Goal: Navigation & Orientation: Locate item on page

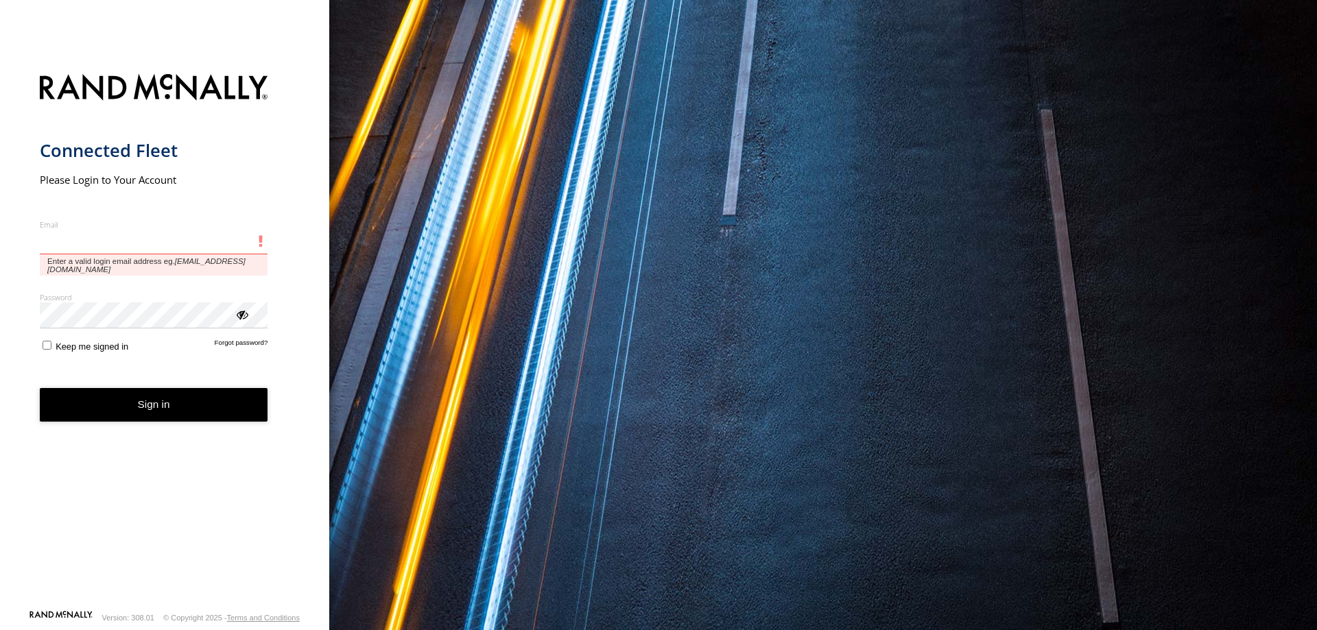
type input "**********"
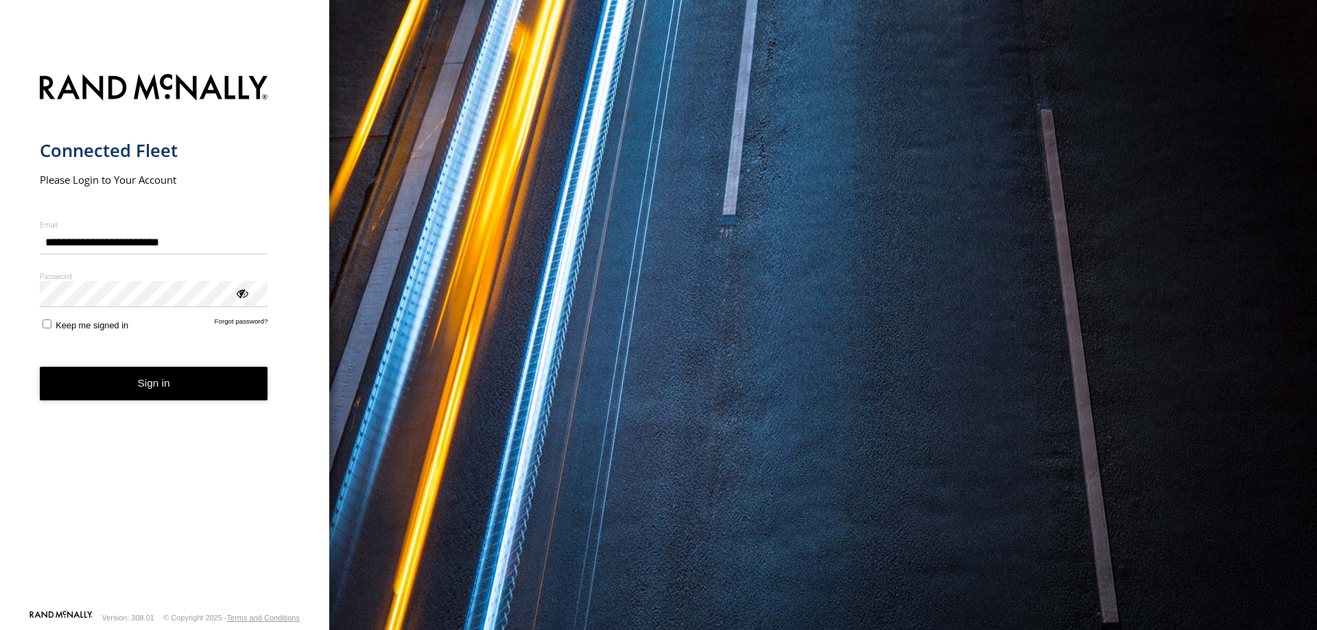
click at [155, 385] on button "Sign in" at bounding box center [154, 384] width 228 height 34
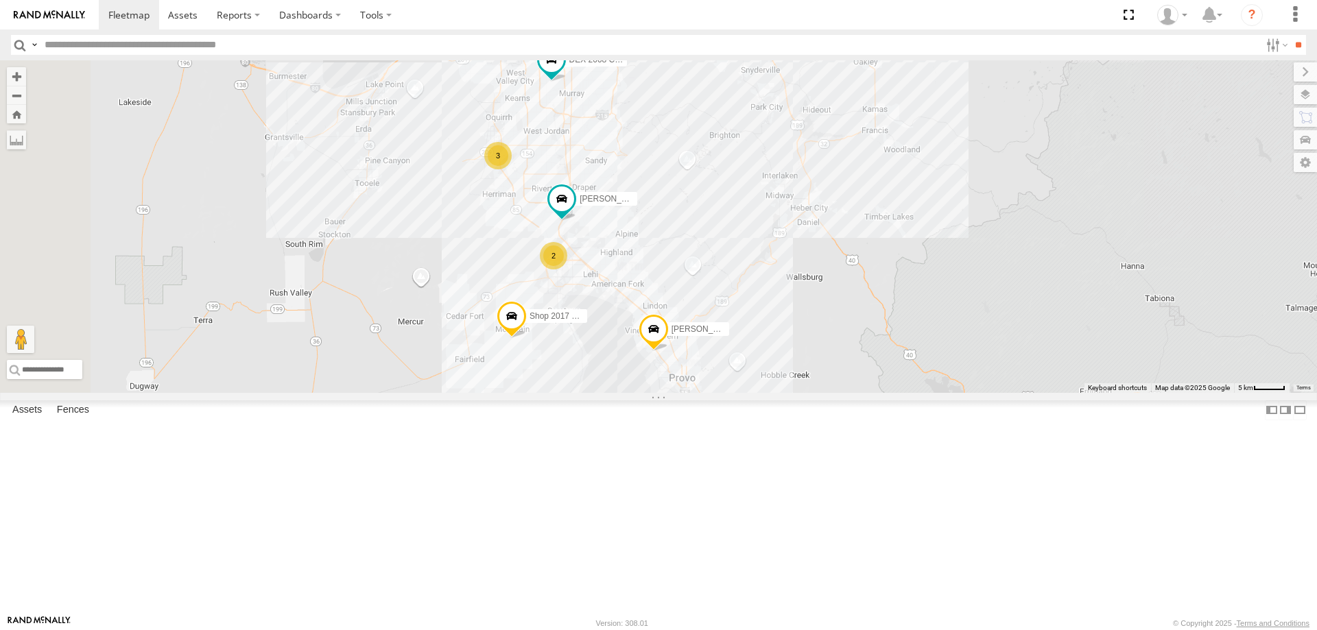
click at [591, 321] on span "Shop 2017 F150" at bounding box center [559, 316] width 61 height 10
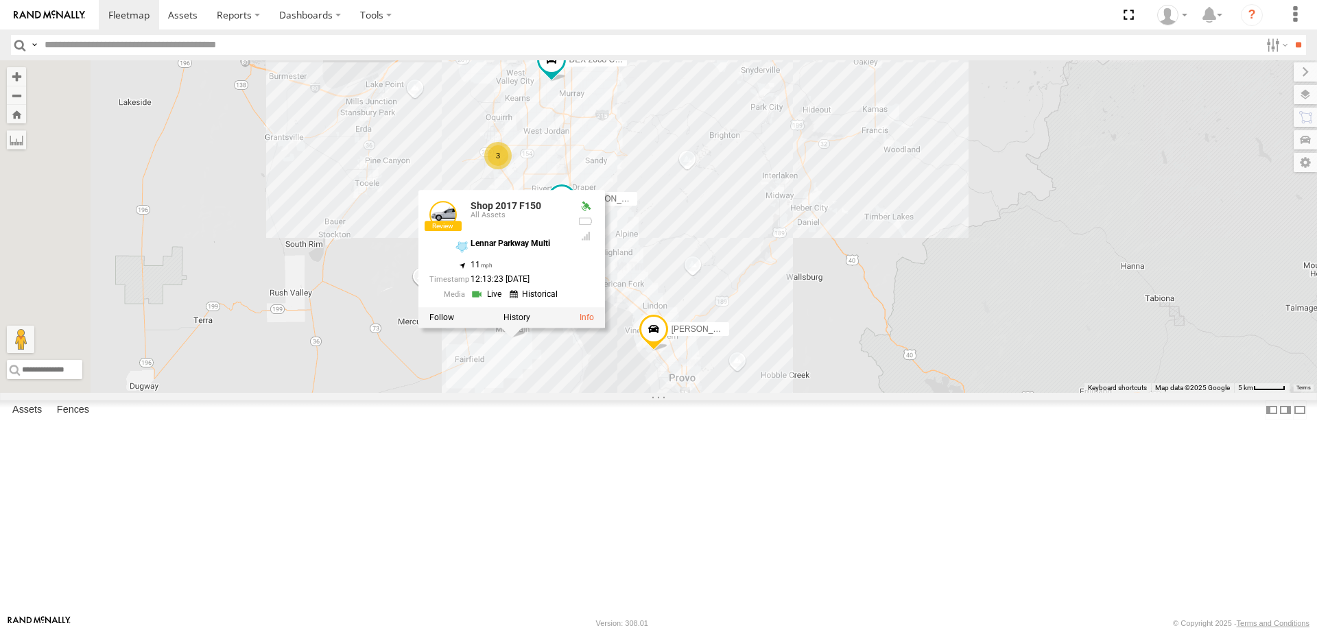
click at [655, 393] on div "[PERSON_NAME] 2017 E350 GT1 [PERSON_NAME]- 2022 F150 Shop 2017 F150 JARED -2017…" at bounding box center [658, 226] width 1317 height 333
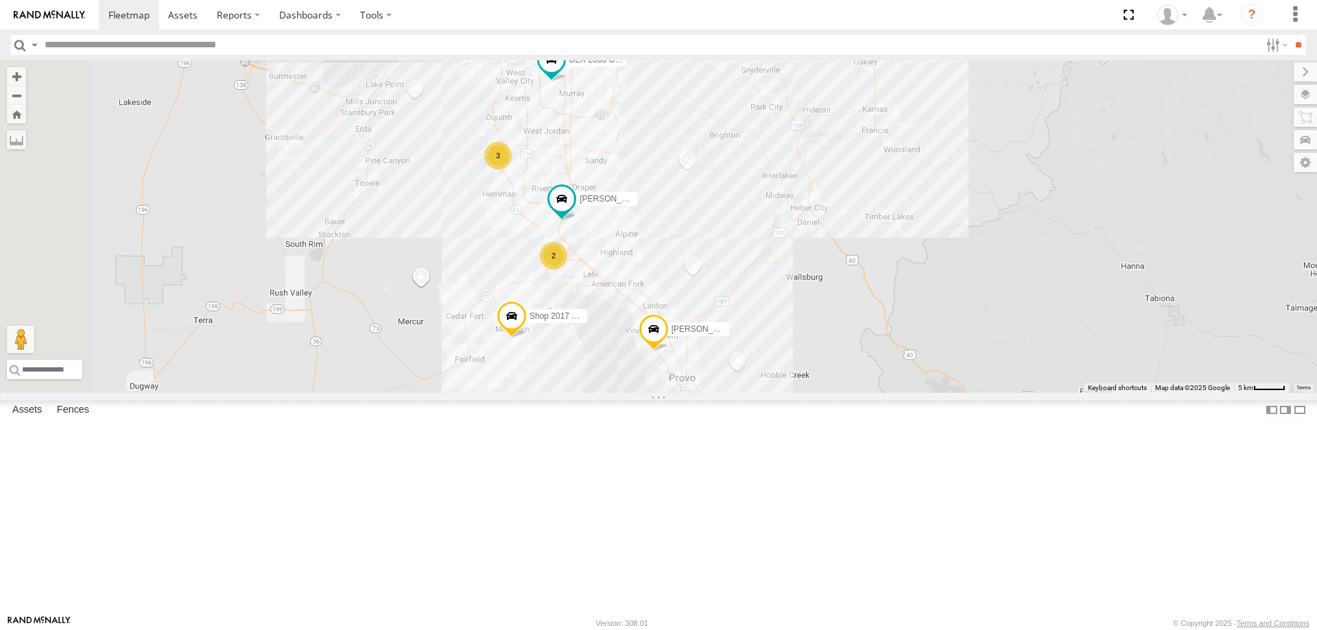
click at [591, 321] on span "Shop 2017 F150" at bounding box center [559, 316] width 61 height 10
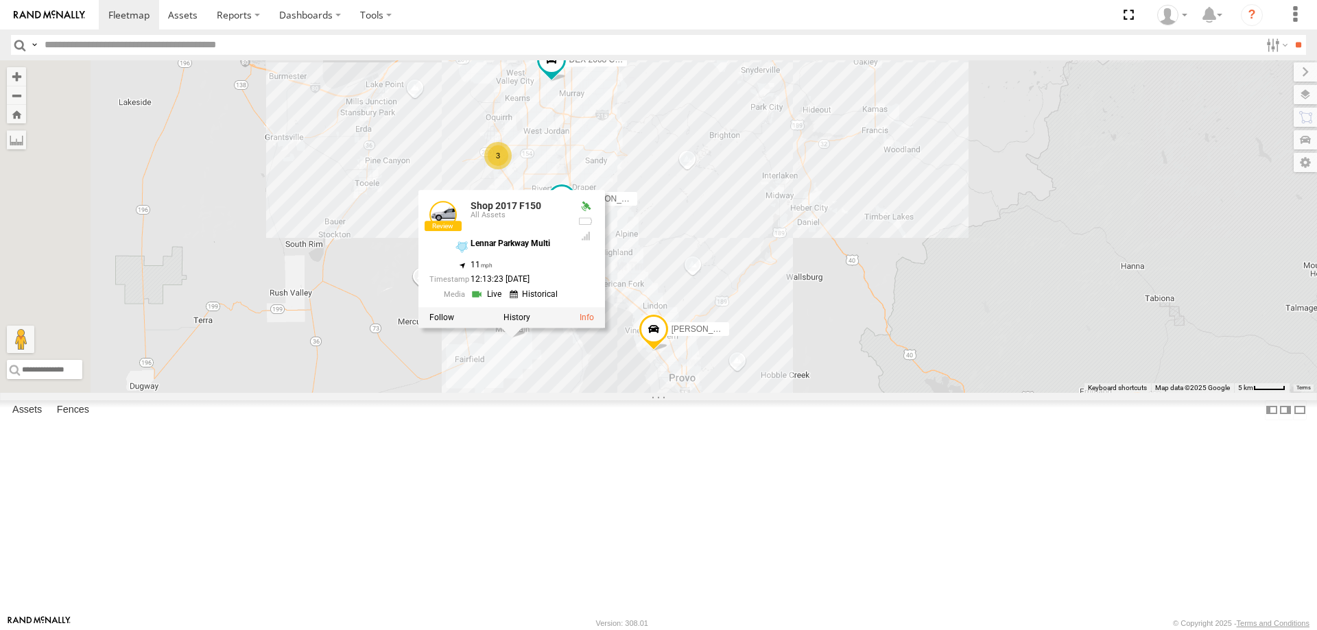
click at [700, 393] on div "[PERSON_NAME] 2017 E350 GT1 [PERSON_NAME]- 2022 F150 Shop 2017 F150 JARED -2017…" at bounding box center [658, 226] width 1317 height 333
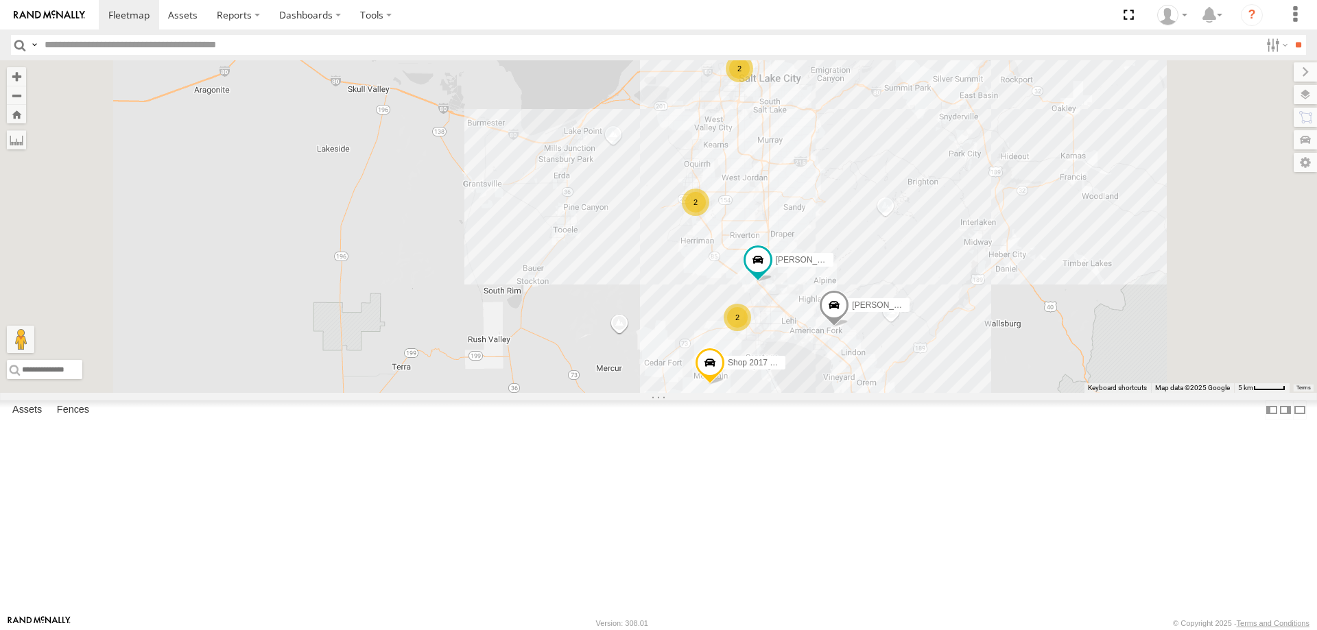
drag, startPoint x: 1000, startPoint y: 248, endPoint x: 924, endPoint y: 254, distance: 76.4
click at [945, 283] on div "2 2 [PERSON_NAME] 2017 E350 GT1 [PERSON_NAME]- 2022 F150 Shop 2017 F150 JARED -…" at bounding box center [658, 226] width 1317 height 333
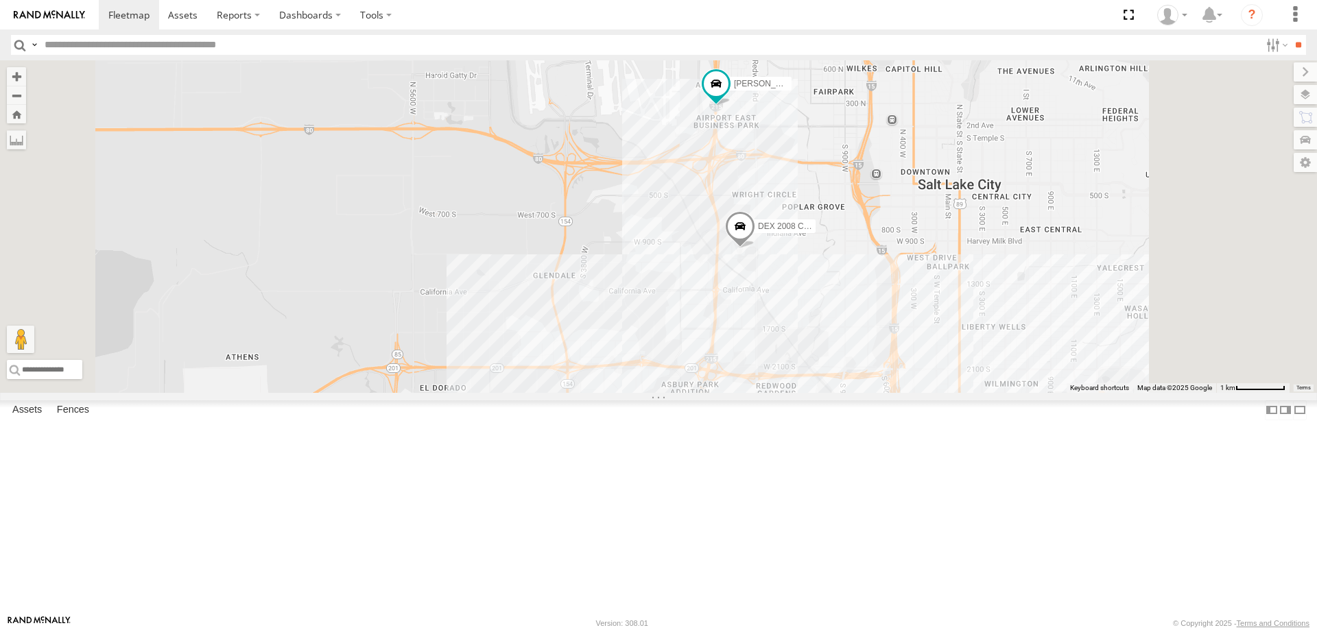
click at [914, 363] on div "[PERSON_NAME] 2017 E350 GT1 [PERSON_NAME]- 2022 F150 Shop 2017 F150 JARED -2017…" at bounding box center [658, 226] width 1317 height 333
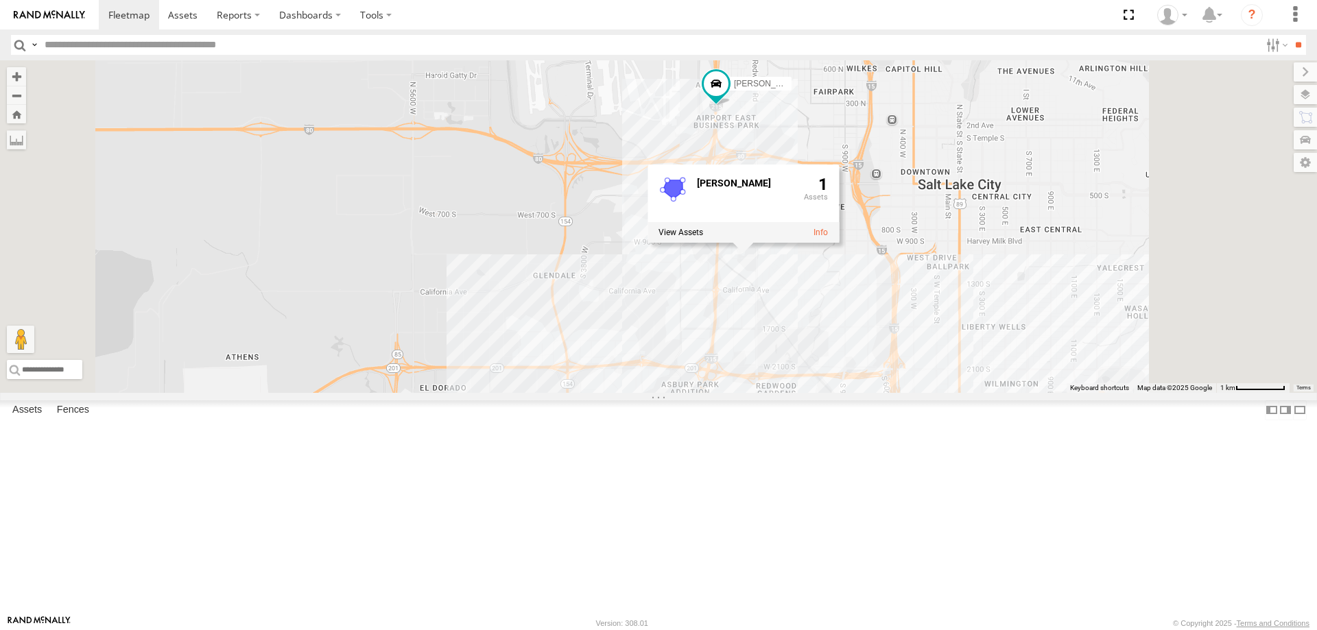
click at [936, 393] on div "[PERSON_NAME] 2017 E350 GT1 [PERSON_NAME]- 2022 F150 Shop 2017 F150 JARED -2017…" at bounding box center [658, 226] width 1317 height 333
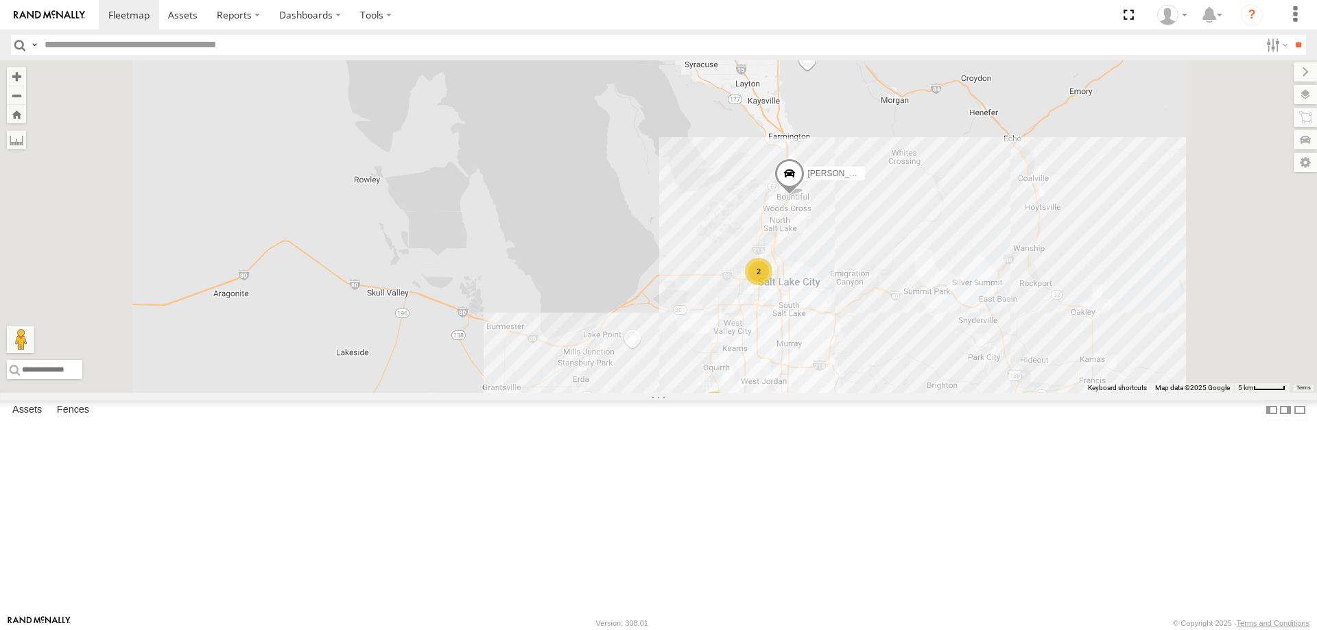
drag, startPoint x: 1056, startPoint y: 375, endPoint x: 992, endPoint y: 359, distance: 65.7
click at [992, 359] on div "[PERSON_NAME] 2017 E350 GT1 [PERSON_NAME]- 2022 F150 Shop 2017 F150 JARED -2017…" at bounding box center [658, 226] width 1317 height 333
